Goal: Information Seeking & Learning: Check status

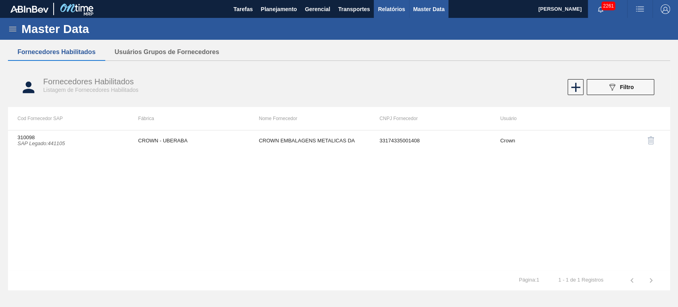
click at [389, 1] on button "Relatórios" at bounding box center [391, 9] width 35 height 18
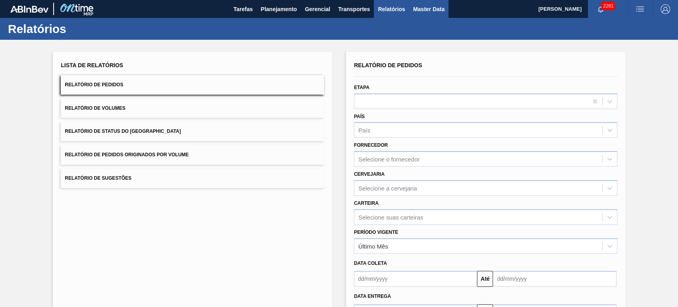
click at [427, 15] on button "Master Data" at bounding box center [428, 9] width 39 height 18
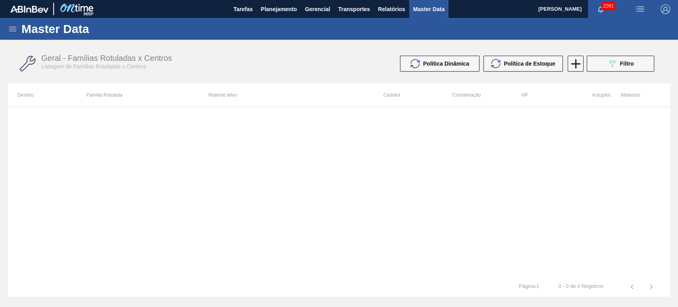
click at [9, 28] on icon at bounding box center [13, 29] width 10 height 10
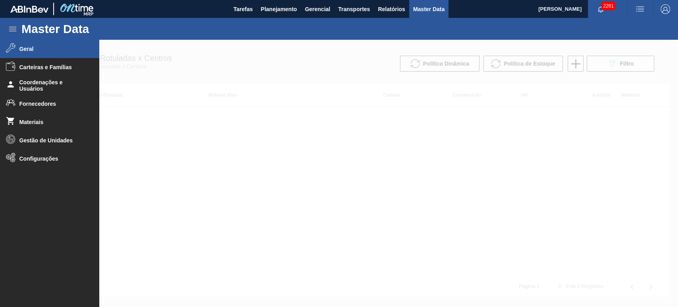
click at [22, 49] on span "Geral" at bounding box center [52, 49] width 66 height 6
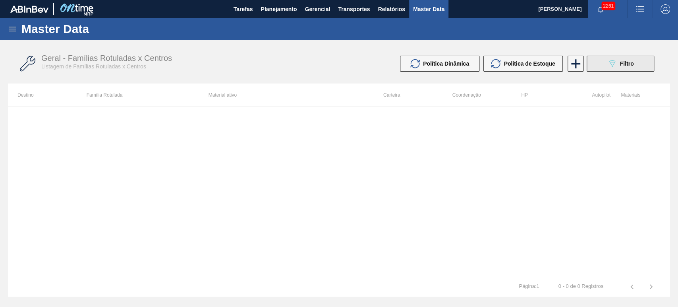
click at [621, 66] on span "Filtro" at bounding box center [627, 63] width 14 height 6
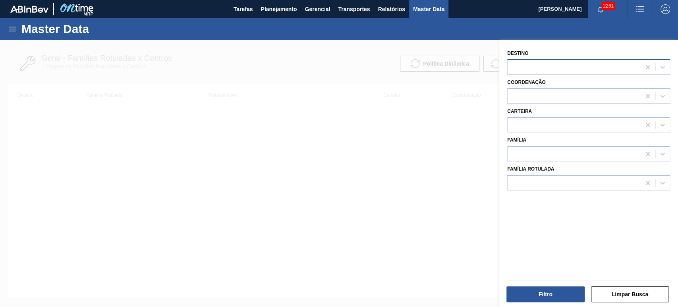
click at [556, 64] on div at bounding box center [573, 67] width 133 height 12
click at [540, 65] on div at bounding box center [573, 67] width 133 height 12
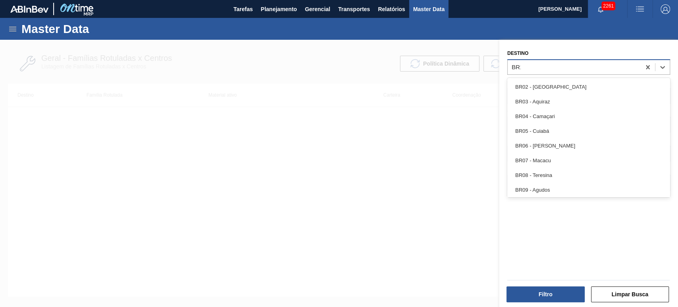
type input "BR11"
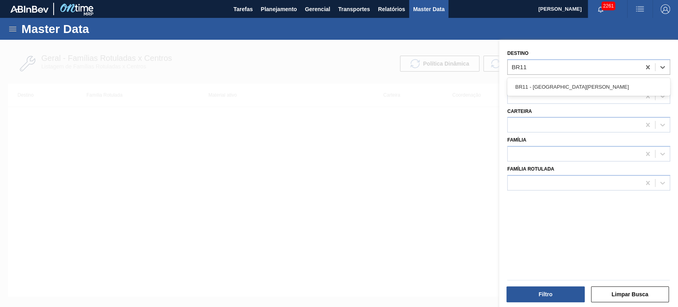
click at [534, 94] on div "BR11 - [GEOGRAPHIC_DATA][PERSON_NAME]" at bounding box center [588, 87] width 163 height 18
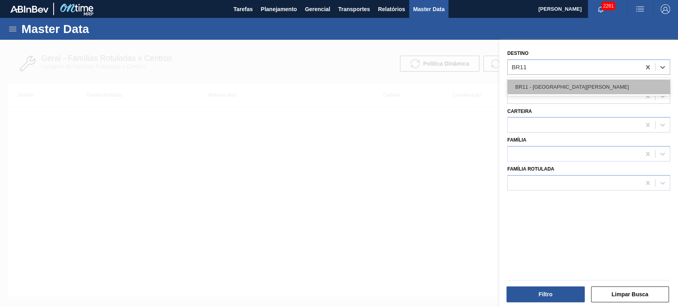
click at [534, 83] on div "BR11 - [GEOGRAPHIC_DATA][PERSON_NAME]" at bounding box center [588, 86] width 163 height 15
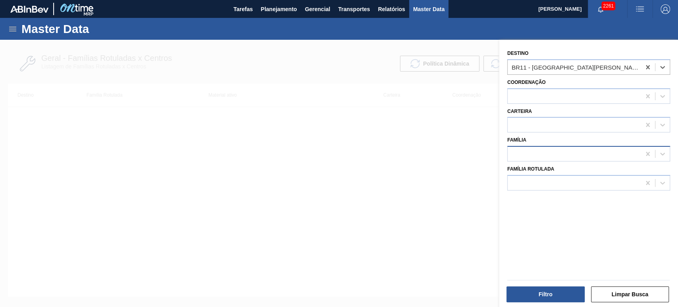
click at [542, 155] on div at bounding box center [573, 154] width 133 height 12
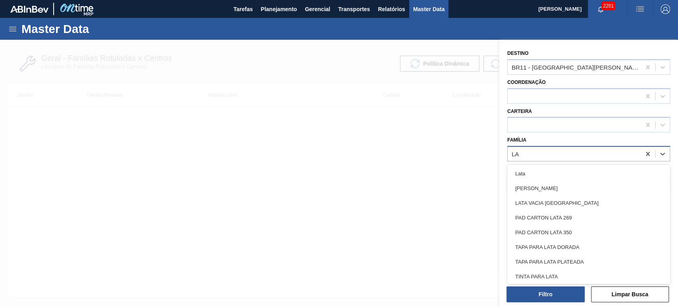
type input "L"
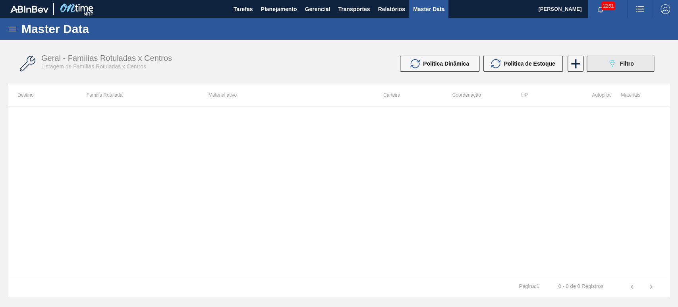
click at [619, 68] on button "089F7B8B-B2A5-4AFE-B5C0-19BA573D28AC Filtro" at bounding box center [620, 64] width 68 height 16
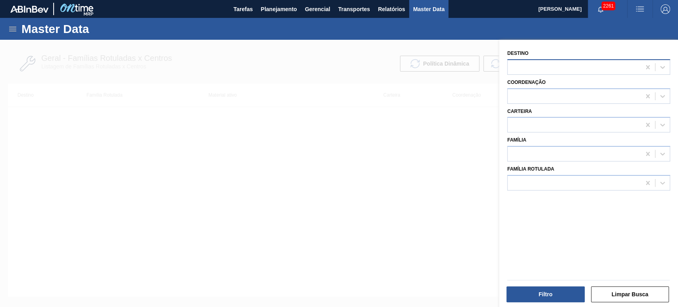
click at [531, 70] on div at bounding box center [573, 67] width 133 height 12
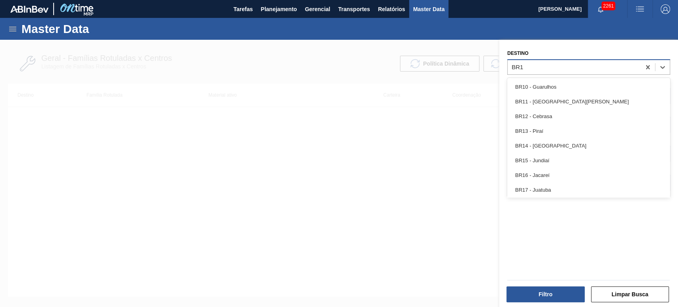
type input "BR11"
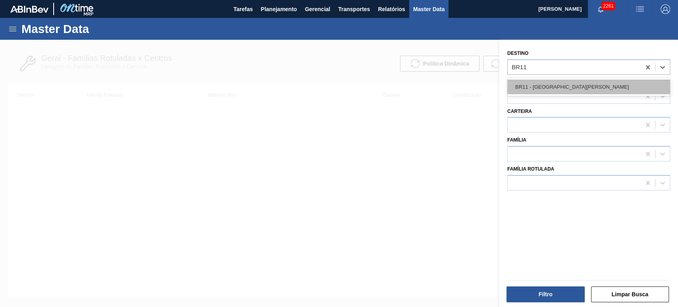
click at [535, 86] on div "BR11 - [GEOGRAPHIC_DATA][PERSON_NAME]" at bounding box center [588, 86] width 163 height 15
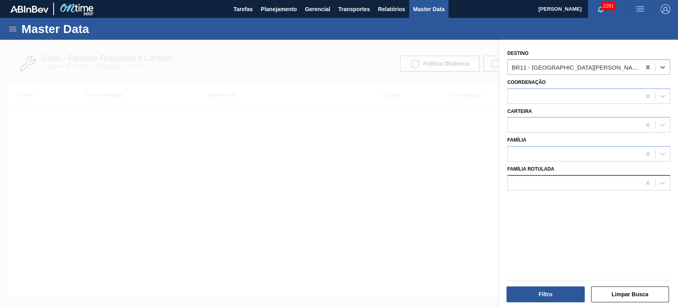
click at [546, 184] on div at bounding box center [573, 183] width 133 height 12
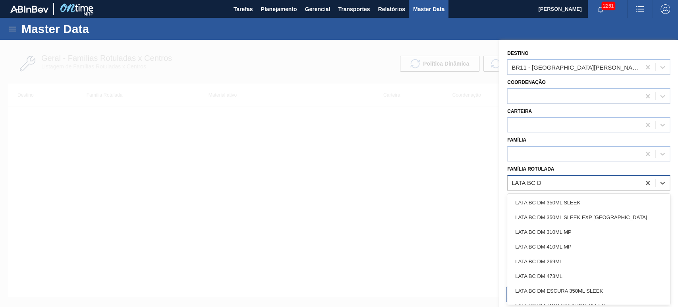
type Rotulada "LATA BC DM"
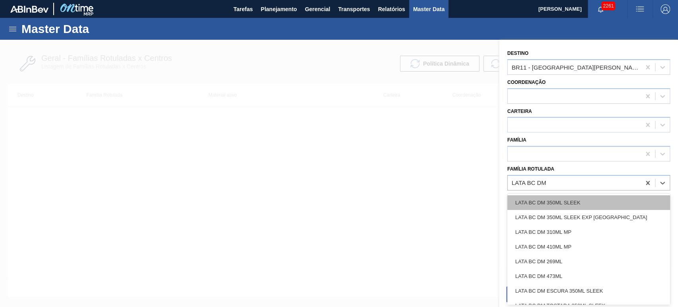
click at [568, 196] on div "LATA BC DM 350ML SLEEK" at bounding box center [588, 202] width 163 height 15
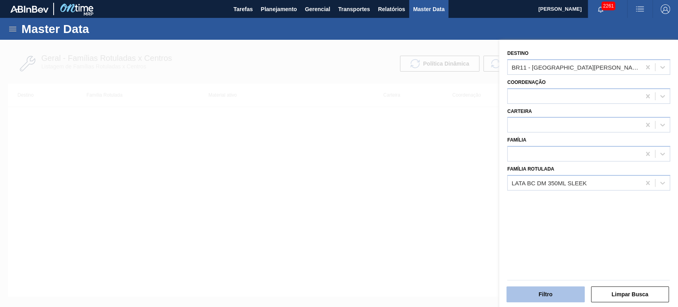
click at [555, 295] on button "Filtro" at bounding box center [545, 294] width 78 height 16
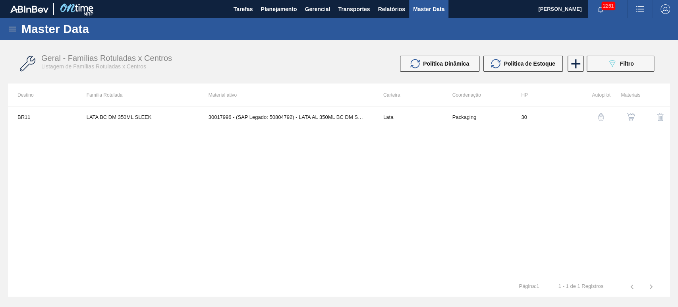
click at [627, 114] on img "button" at bounding box center [631, 117] width 8 height 8
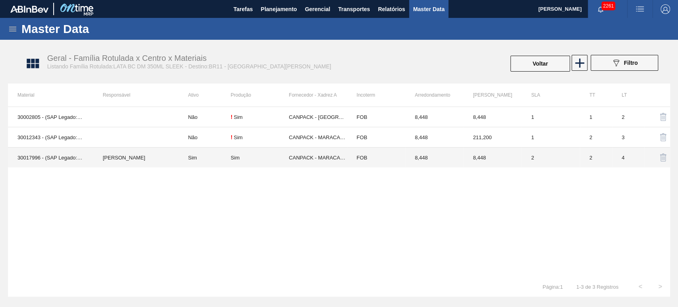
click at [119, 159] on td "[PERSON_NAME]" at bounding box center [135, 157] width 85 height 20
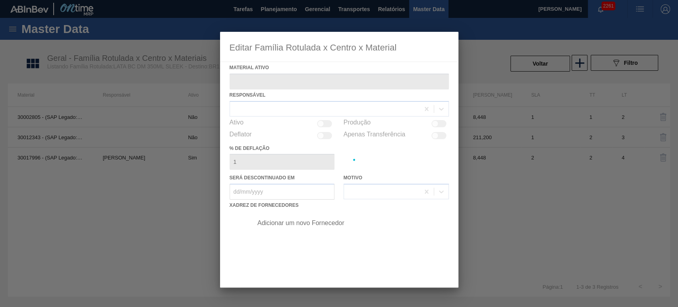
type ativo "30017996 - (SAP Legado: 50804792) - LATA AL 350ML BC DM SLK 429 BRILHO"
checkbox input "true"
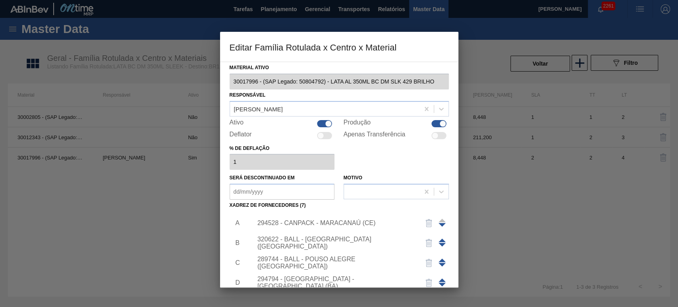
click at [519, 177] on div at bounding box center [339, 153] width 678 height 307
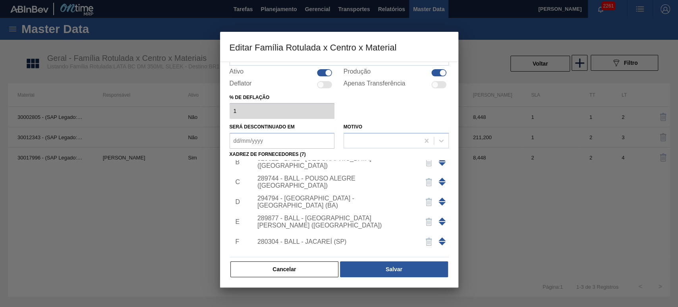
scroll to position [68, 0]
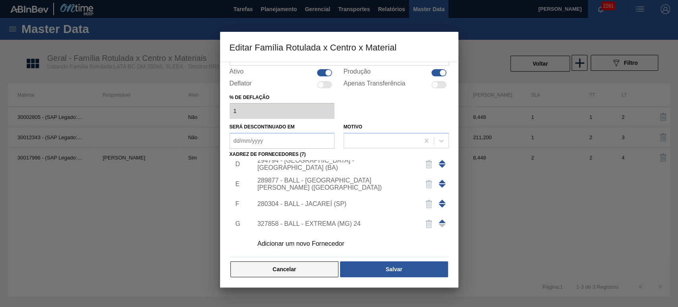
click at [300, 266] on button "Cancelar" at bounding box center [284, 269] width 108 height 16
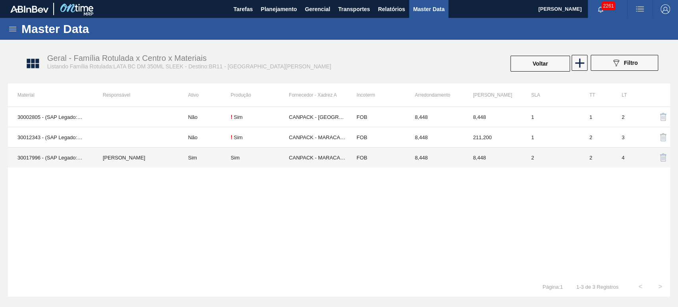
click at [126, 156] on td "[PERSON_NAME]" at bounding box center [135, 157] width 85 height 20
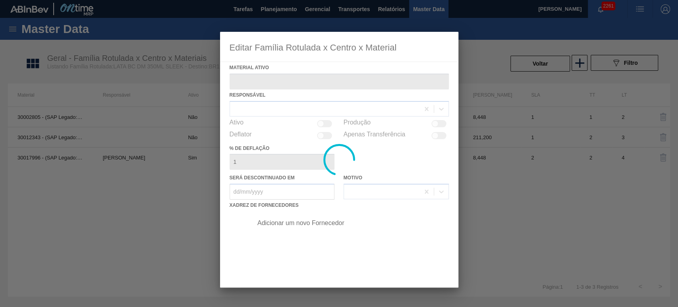
type ativo "30017996 - (SAP Legado: 50804792) - LATA AL 350ML BC DM SLK 429 BRILHO"
checkbox input "true"
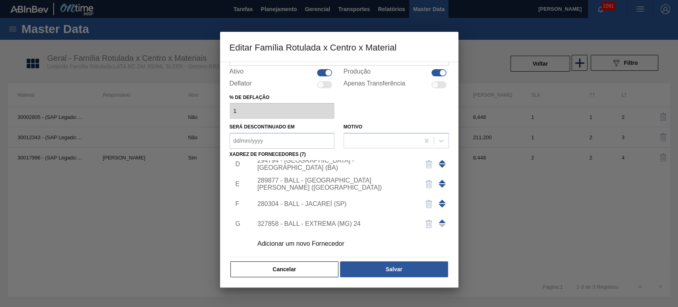
click at [299, 240] on div "Adicionar um novo Fornecedor" at bounding box center [335, 243] width 156 height 7
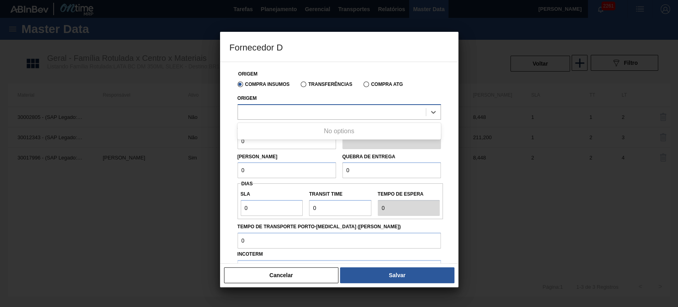
click at [305, 108] on div at bounding box center [332, 112] width 188 height 12
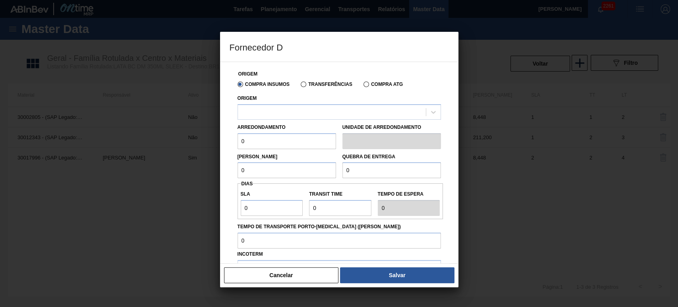
click at [422, 92] on div "Origem" at bounding box center [339, 105] width 210 height 29
click at [310, 269] on button "Cancelar" at bounding box center [281, 275] width 115 height 16
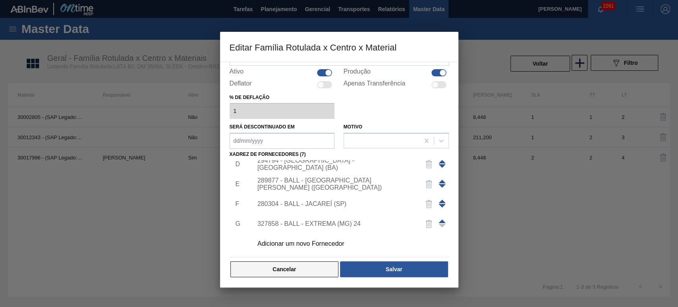
click at [290, 262] on button "Cancelar" at bounding box center [284, 269] width 108 height 16
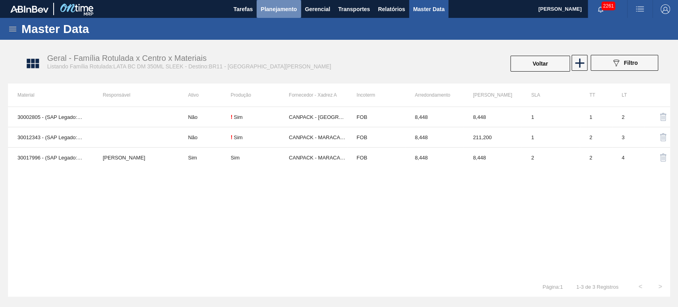
click at [270, 9] on span "Planejamento" at bounding box center [278, 9] width 36 height 10
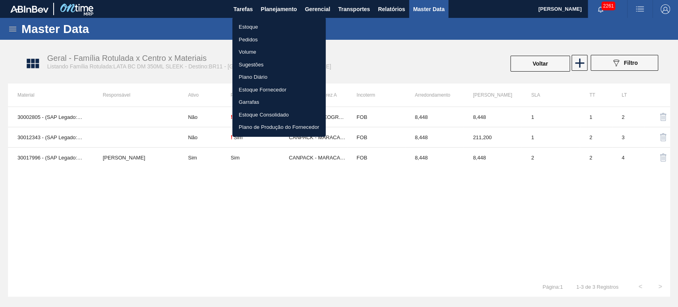
click at [255, 38] on li "Pedidos" at bounding box center [278, 39] width 93 height 13
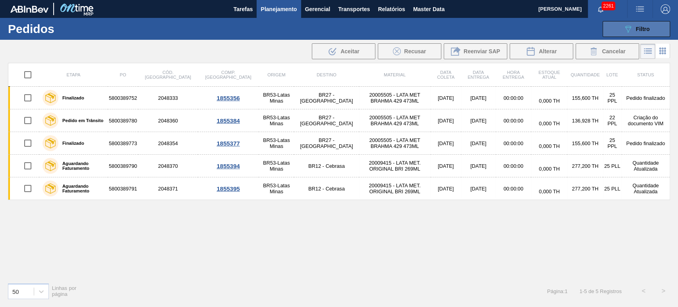
click at [631, 28] on icon "089F7B8B-B2A5-4AFE-B5C0-19BA573D28AC" at bounding box center [628, 29] width 10 height 10
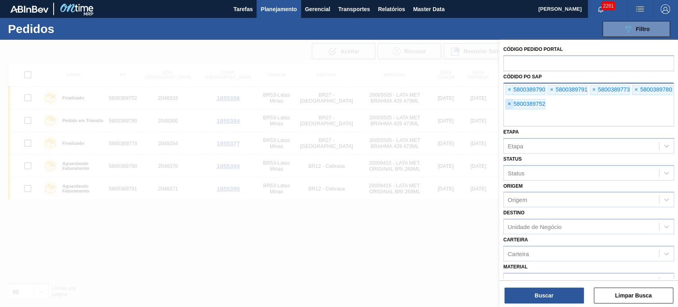
click at [510, 103] on span "×" at bounding box center [509, 104] width 8 height 10
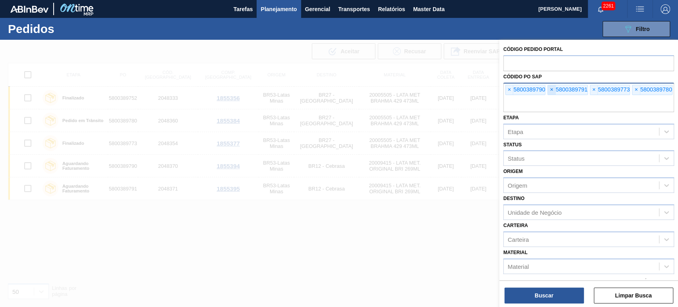
click at [550, 86] on span "×" at bounding box center [552, 90] width 8 height 10
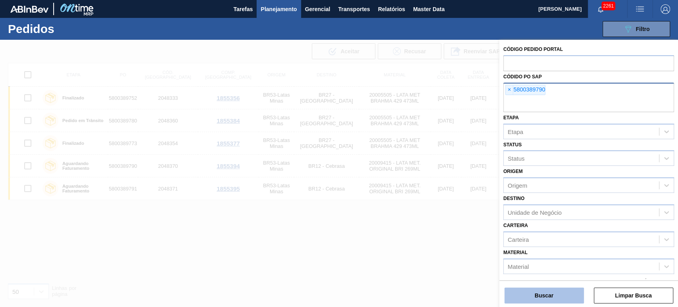
click at [548, 298] on button "Buscar" at bounding box center [543, 295] width 79 height 16
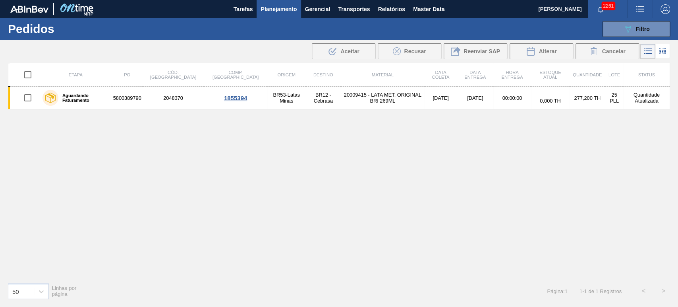
click at [554, 149] on div "Etapa PO Cód. Pedido Comp. Carga Origem Destino Material Data [PERSON_NAME] Dat…" at bounding box center [339, 169] width 662 height 213
click at [603, 8] on span "2261" at bounding box center [608, 6] width 14 height 9
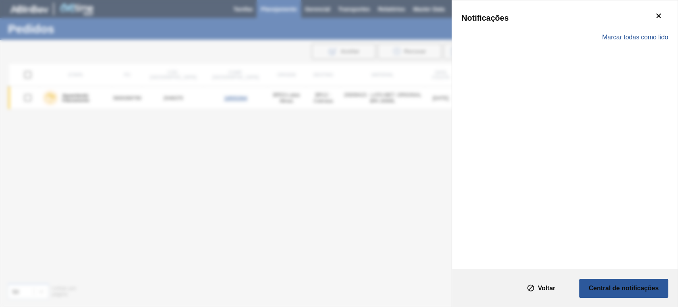
click at [639, 42] on div "Marcar todas como lido" at bounding box center [564, 37] width 206 height 23
click at [639, 40] on div "Todas as notificações já estam lidas." at bounding box center [589, 32] width 171 height 32
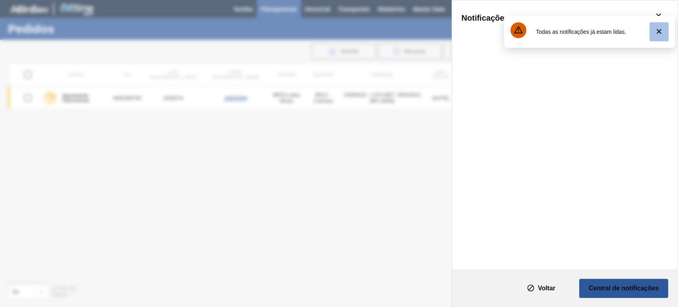
click at [664, 34] on button "botão de ícone" at bounding box center [658, 31] width 19 height 19
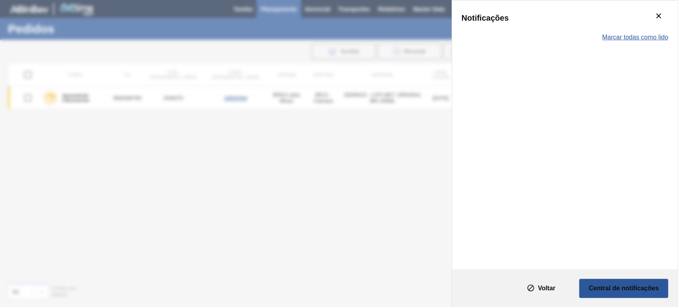
click at [652, 39] on span "Marcar todas como lido" at bounding box center [635, 37] width 66 height 7
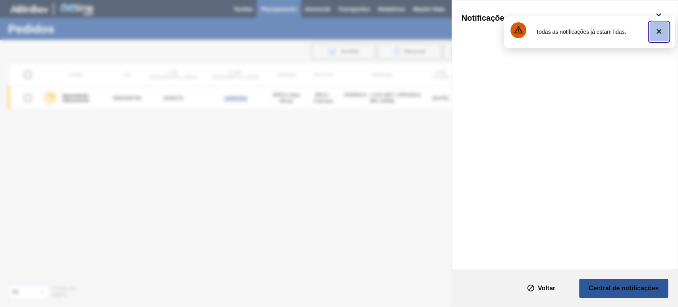
click at [659, 31] on icon "botão de ícone" at bounding box center [658, 31] width 5 height 5
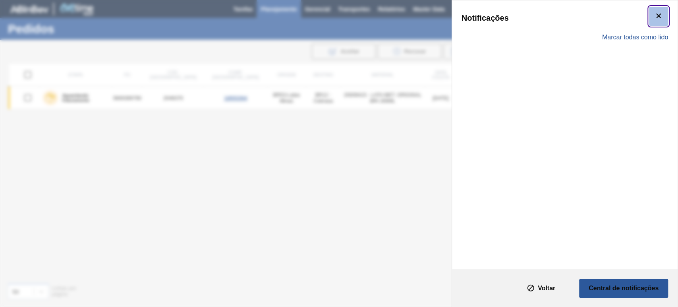
click at [655, 17] on icon "botão de ícone" at bounding box center [659, 16] width 10 height 10
